Goal: Check status: Check status

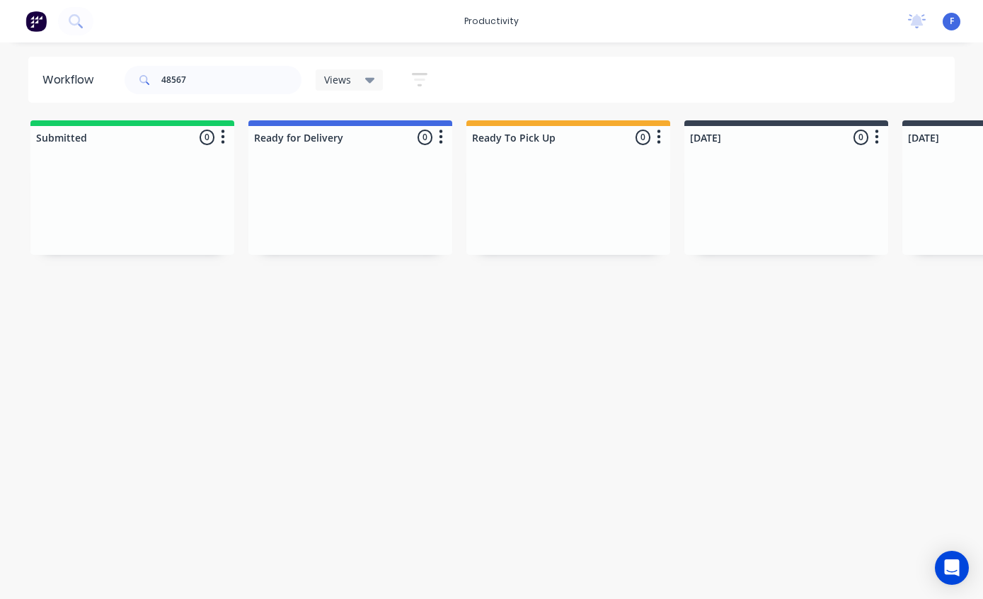
scroll to position [28, 865]
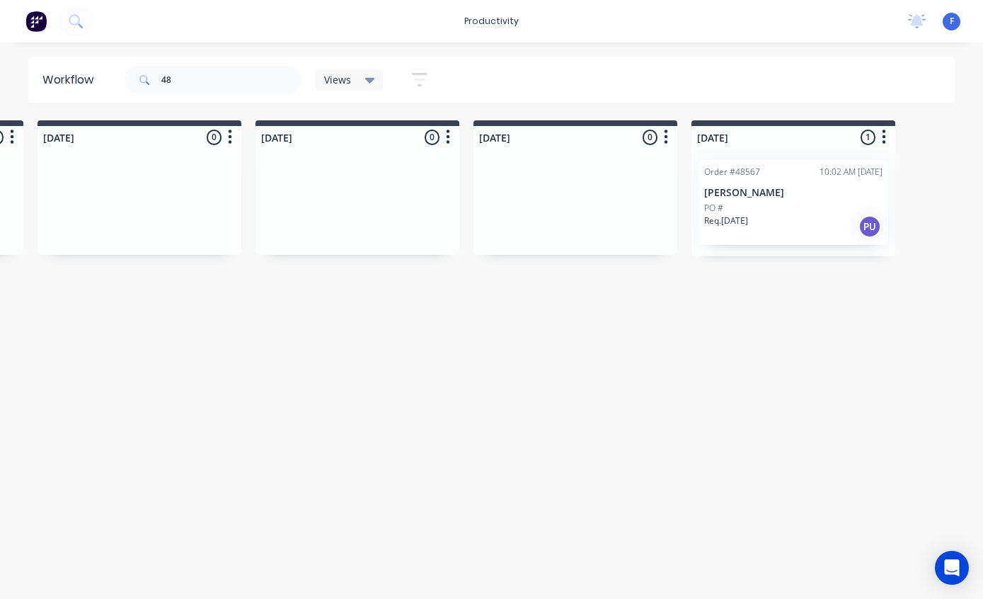
type input "4"
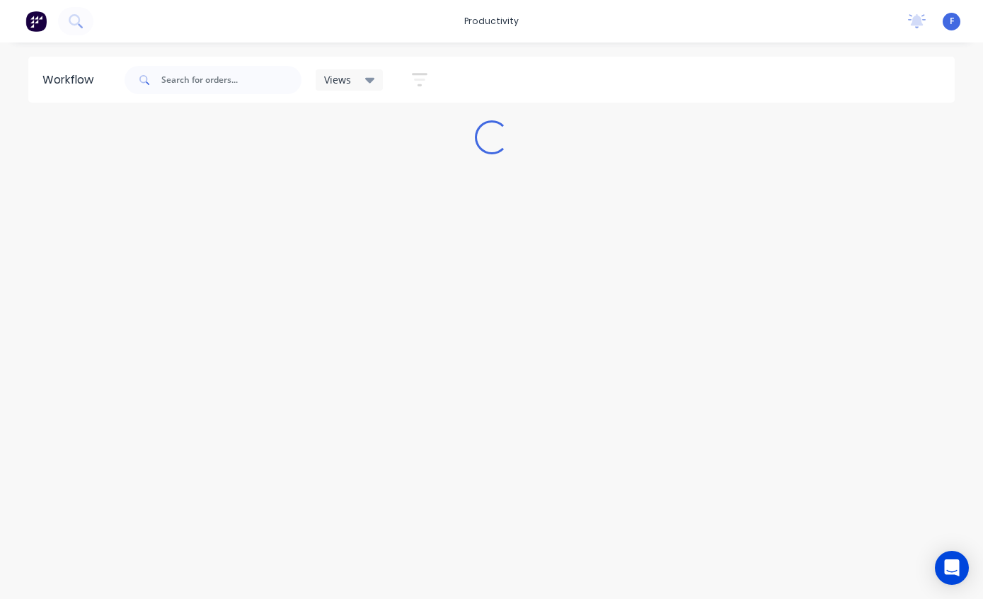
scroll to position [28, 0]
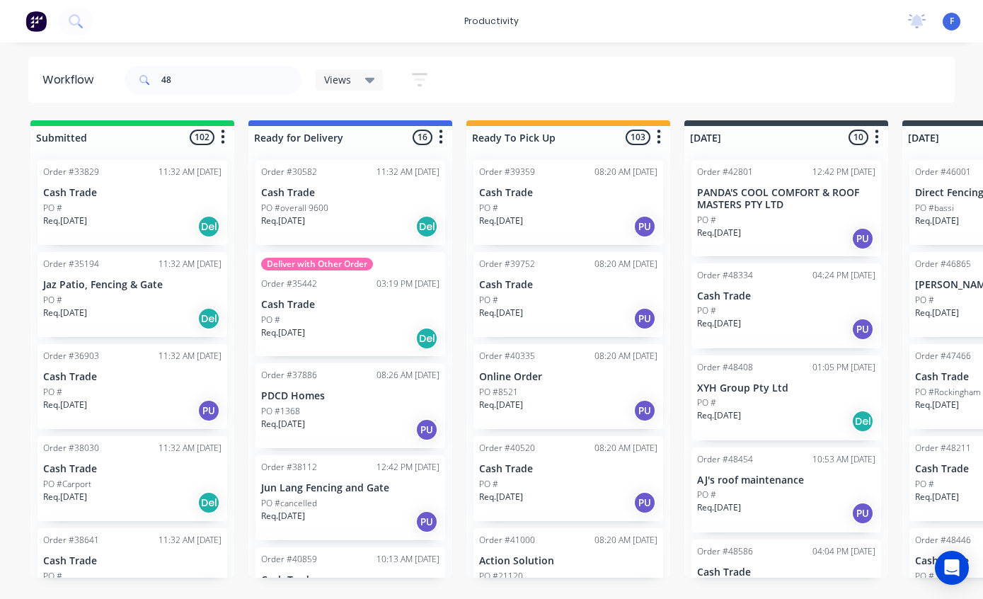
type input "4"
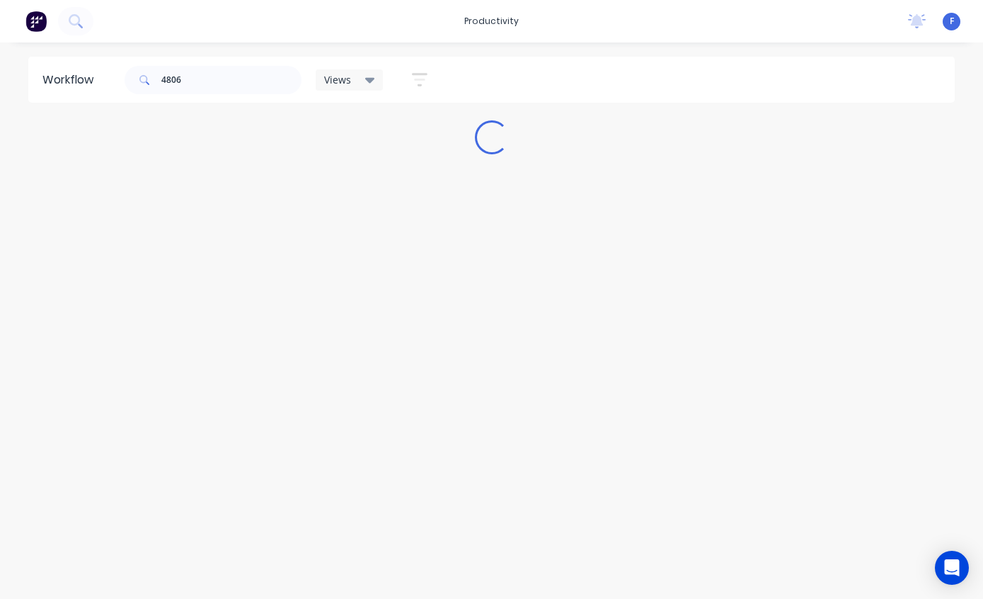
type input "48064"
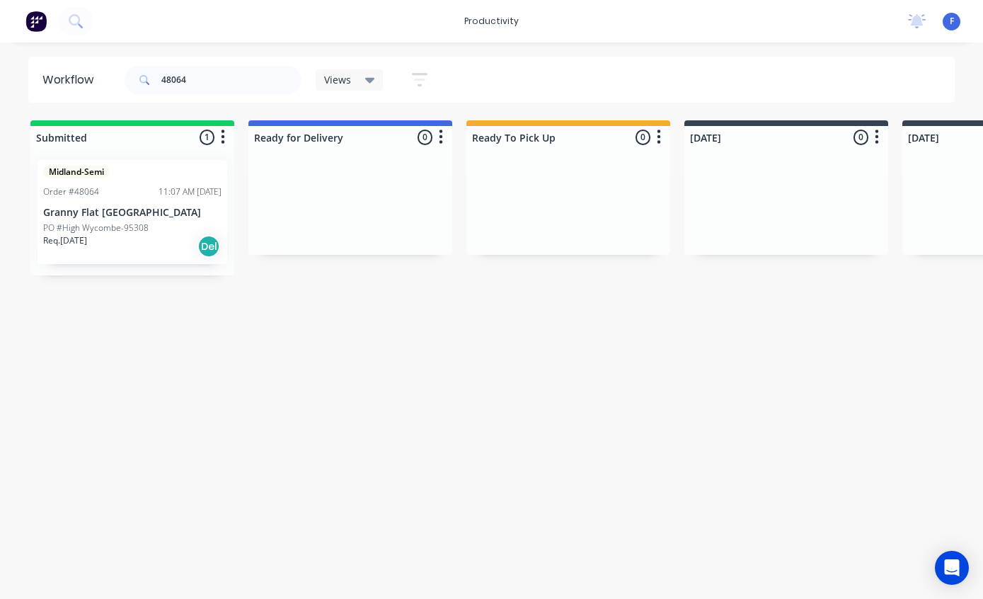
click at [124, 207] on p "Granny Flat [GEOGRAPHIC_DATA]" at bounding box center [132, 213] width 178 height 12
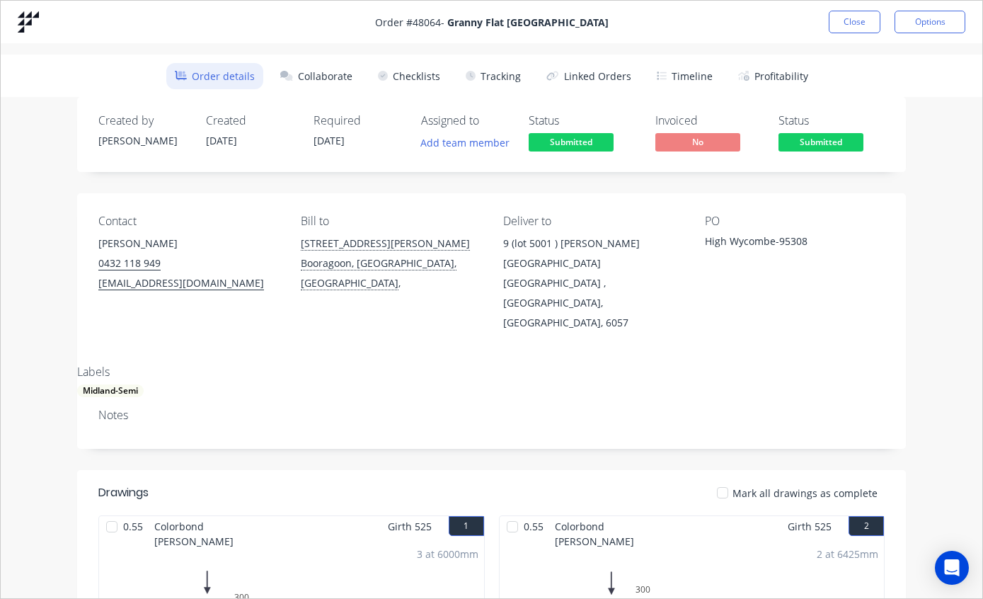
click at [499, 80] on button "Tracking" at bounding box center [493, 76] width 72 height 26
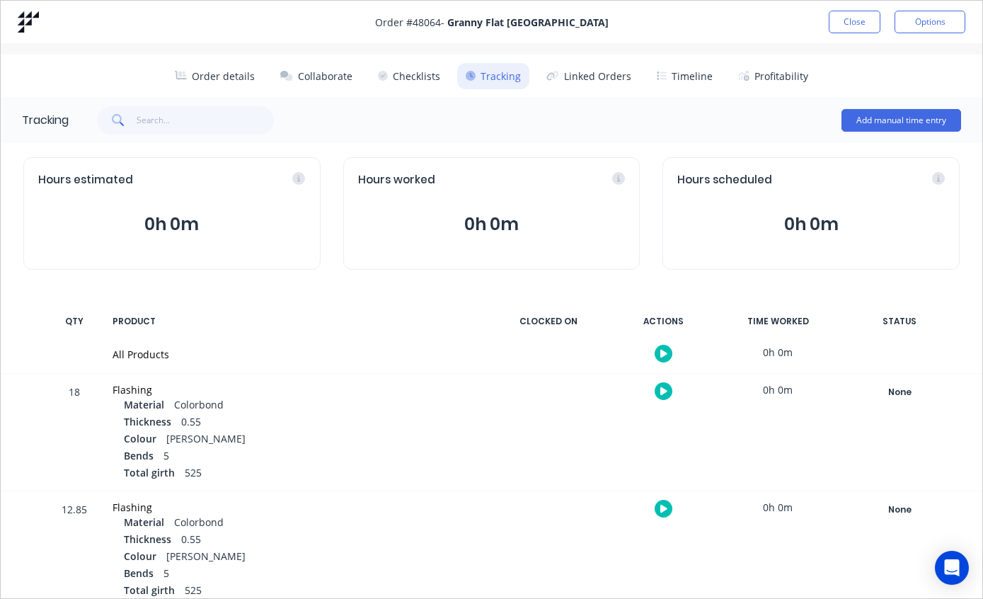
scroll to position [0, 0]
click at [214, 122] on input "text" at bounding box center [206, 120] width 138 height 28
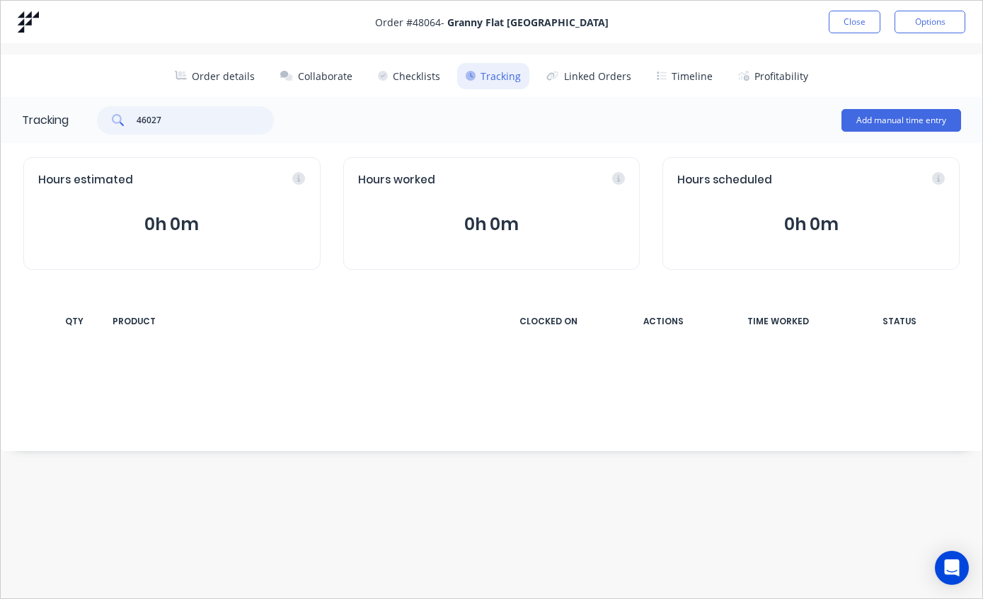
type input "46027"
click at [218, 73] on button "Order details" at bounding box center [215, 76] width 98 height 26
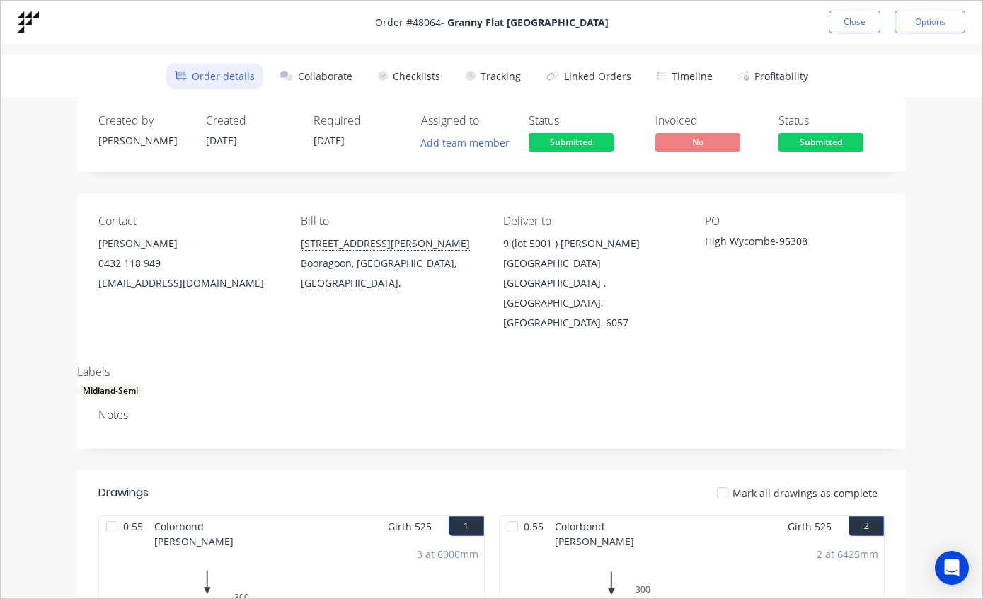
click at [853, 18] on button "Close" at bounding box center [855, 22] width 52 height 23
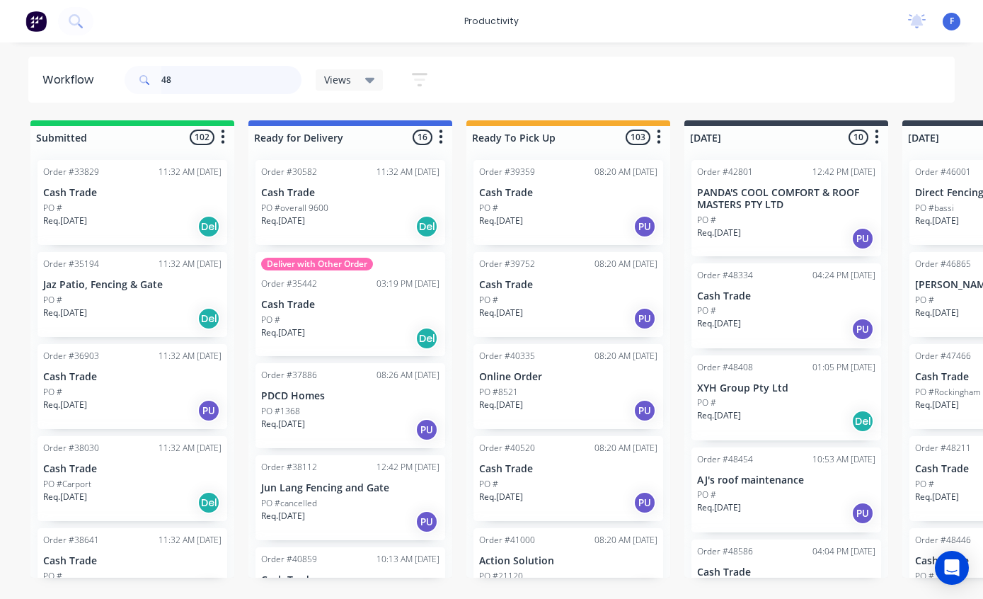
type input "4"
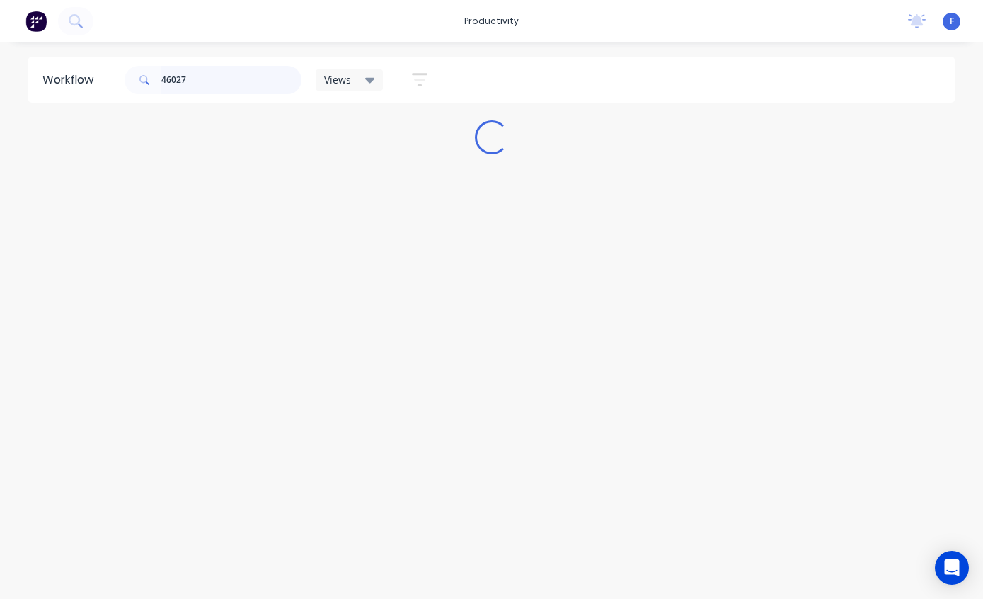
type input "46027"
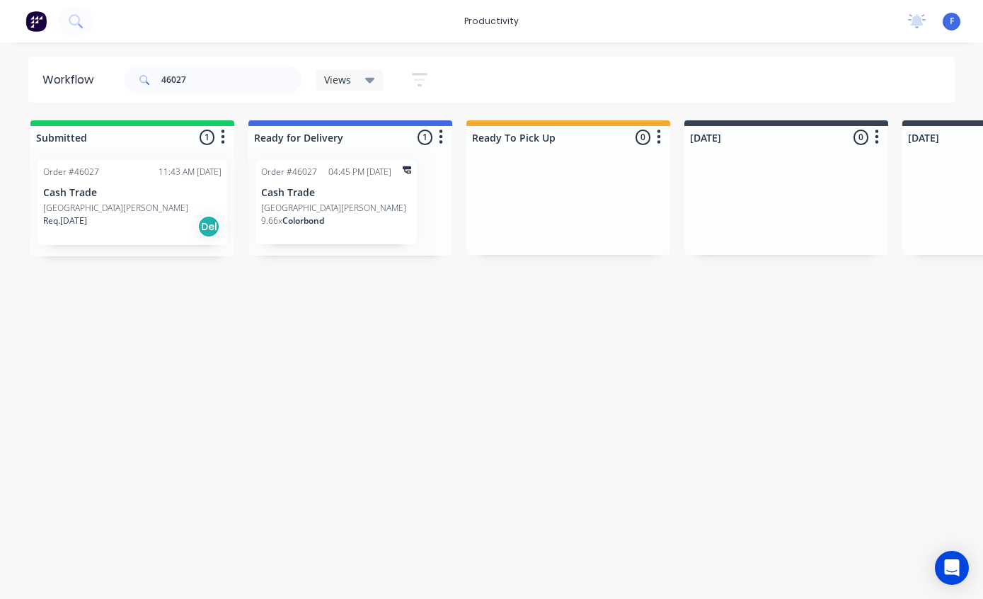
click at [342, 202] on p "[GEOGRAPHIC_DATA][PERSON_NAME]" at bounding box center [333, 208] width 145 height 13
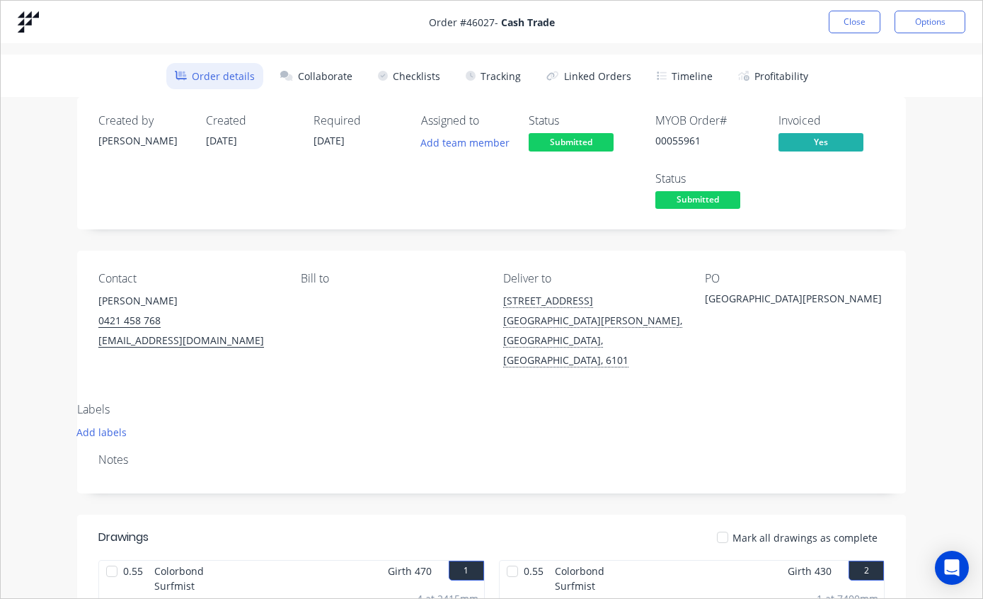
click at [509, 71] on button "Tracking" at bounding box center [493, 76] width 72 height 26
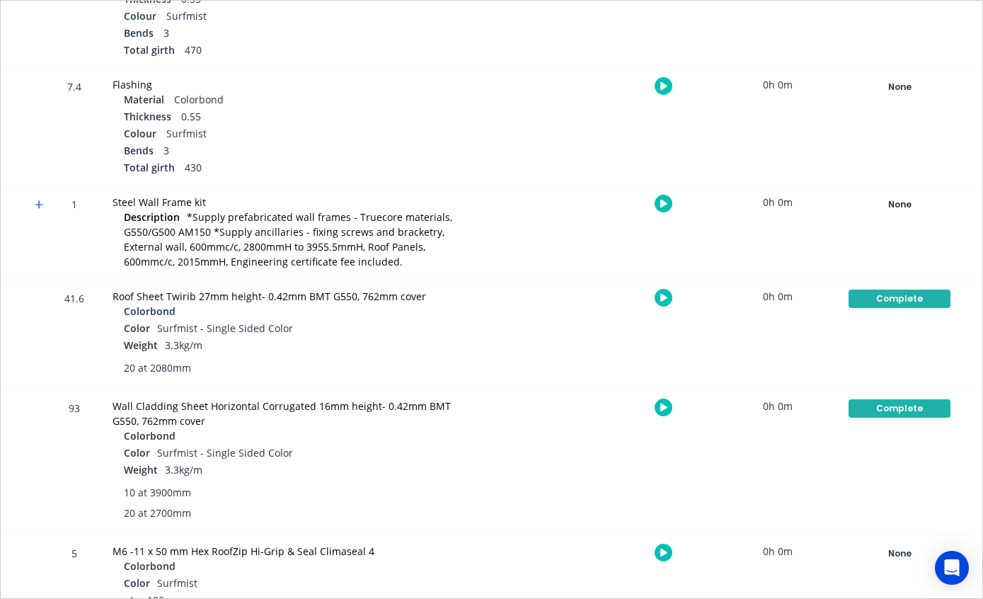
scroll to position [422, 0]
